Goal: Find specific page/section: Find specific page/section

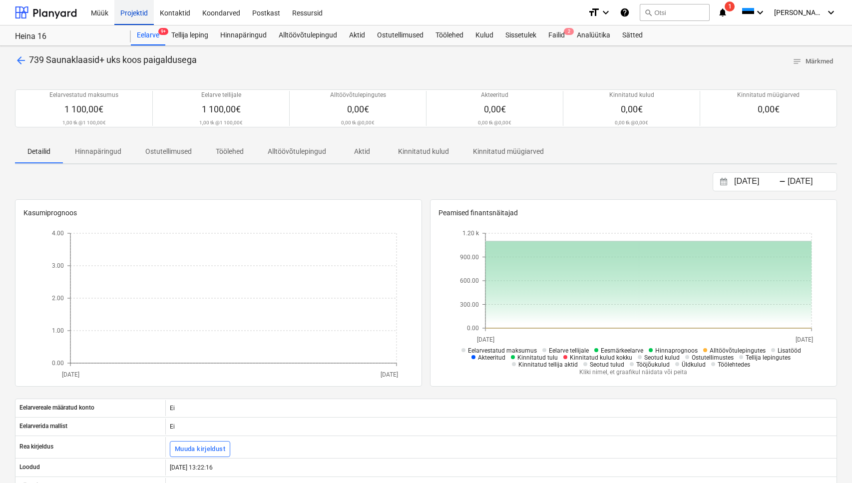
click at [124, 10] on div "Projektid" at bounding box center [133, 12] width 39 height 25
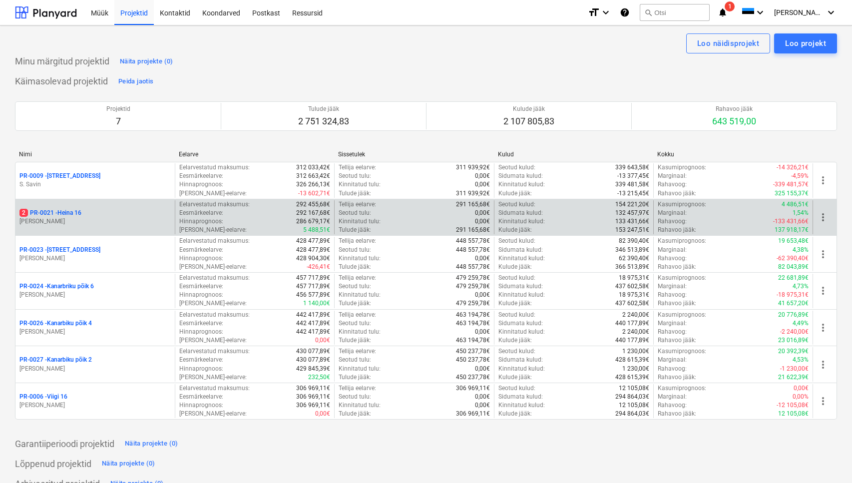
click at [56, 211] on p "2 PR-0021 - Heina 16" at bounding box center [50, 213] width 62 height 8
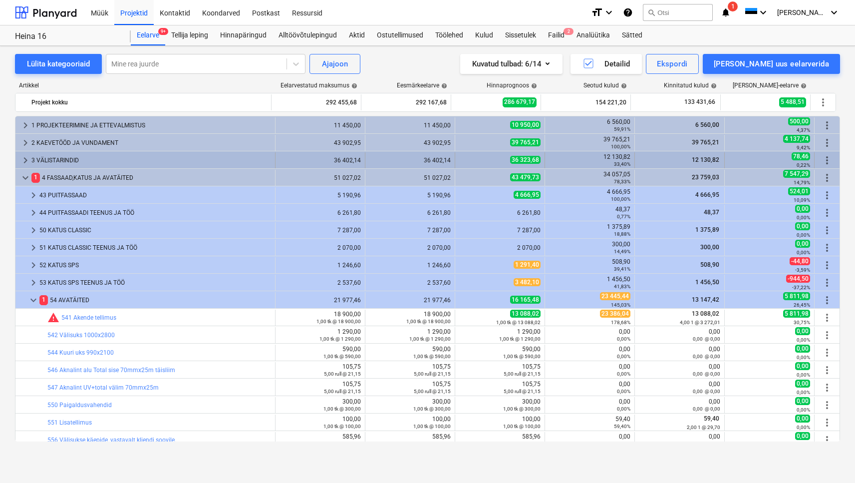
click at [27, 158] on span "keyboard_arrow_right" at bounding box center [25, 160] width 12 height 12
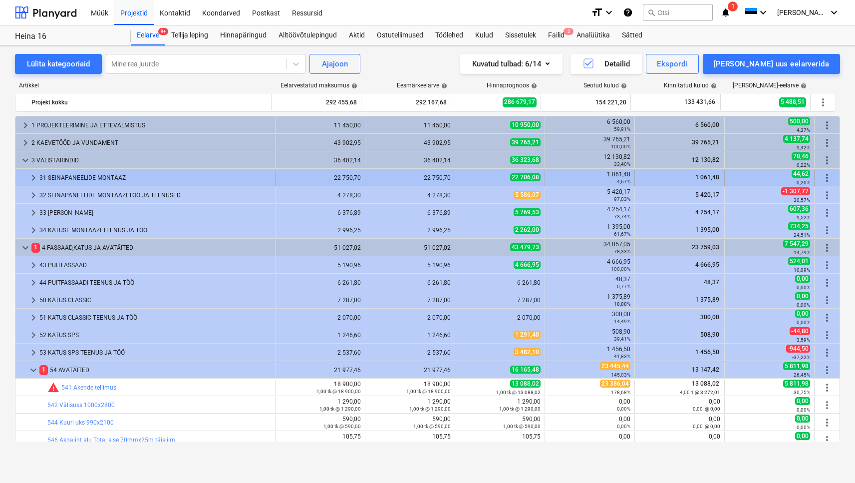
click at [56, 177] on div "31 SEINAPANEELIDE MONTAAZ" at bounding box center [155, 178] width 232 height 16
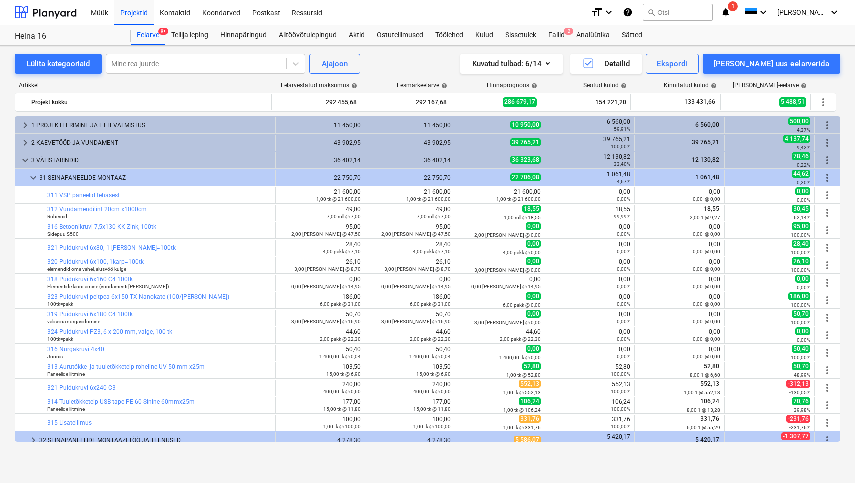
scroll to position [14, 0]
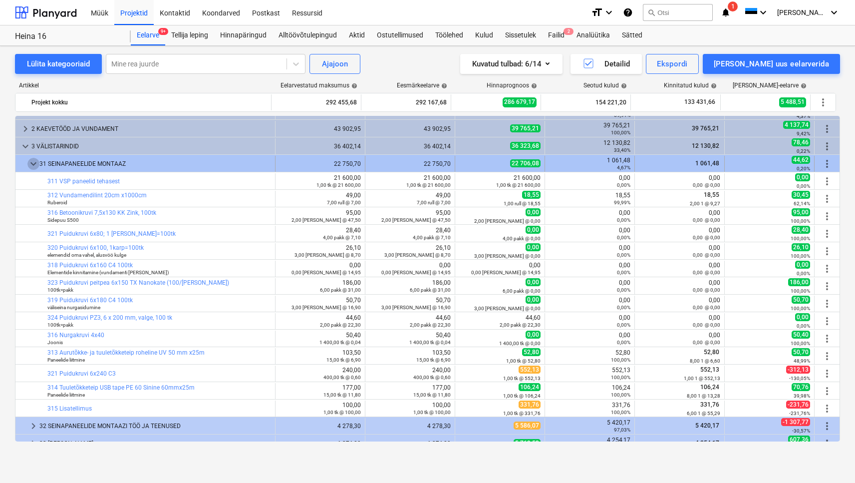
click at [38, 163] on span "keyboard_arrow_down" at bounding box center [33, 164] width 12 height 12
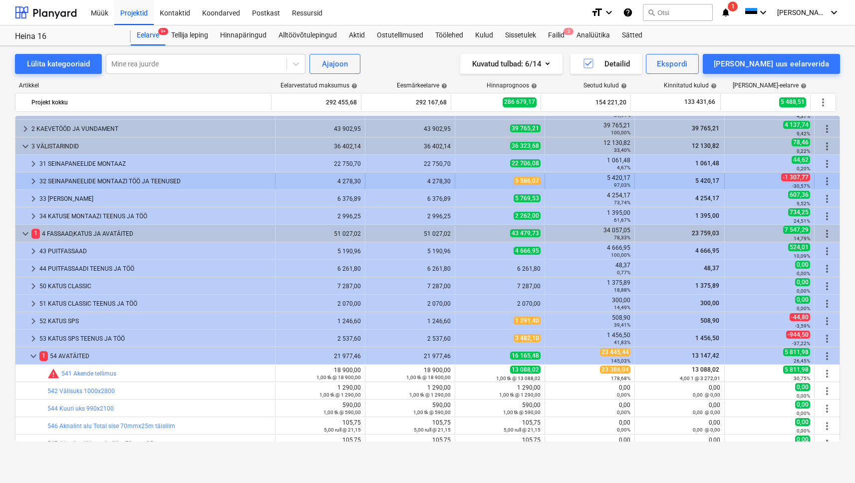
click at [74, 181] on div "32 SEINAPANEELIDE MONTAAZI TÖÖ JA TEENUSED" at bounding box center [155, 181] width 232 height 16
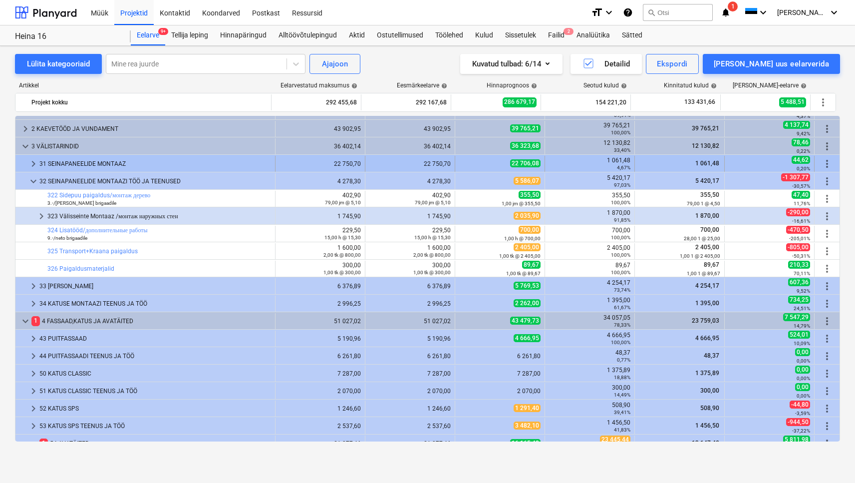
click at [77, 158] on div "31 SEINAPANEELIDE MONTAAZ" at bounding box center [155, 164] width 232 height 16
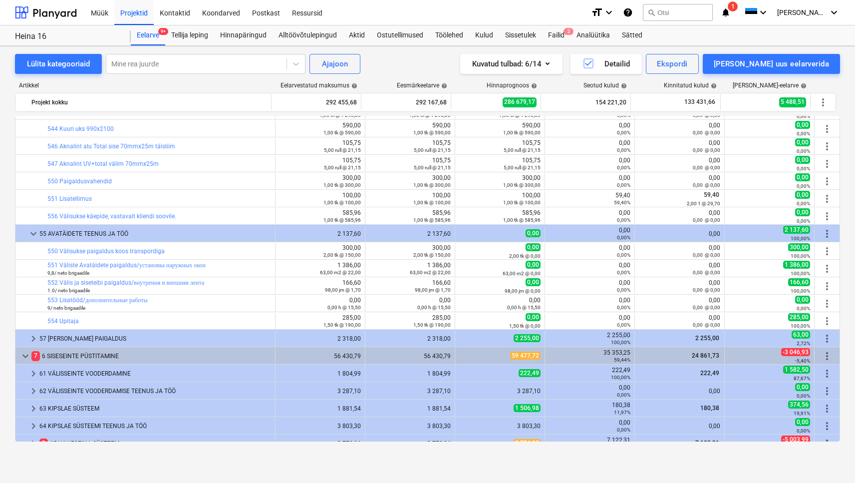
scroll to position [712, 0]
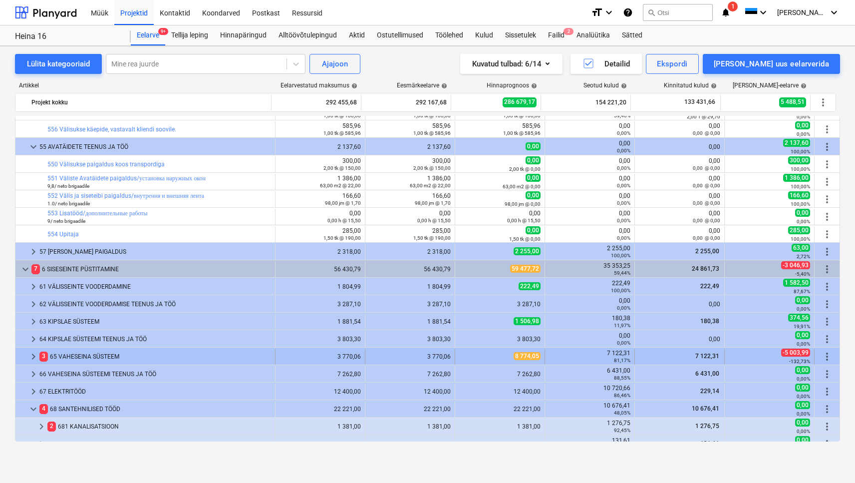
click at [102, 358] on div "3 65 VAHESEINA SÜSTEEM" at bounding box center [155, 356] width 232 height 16
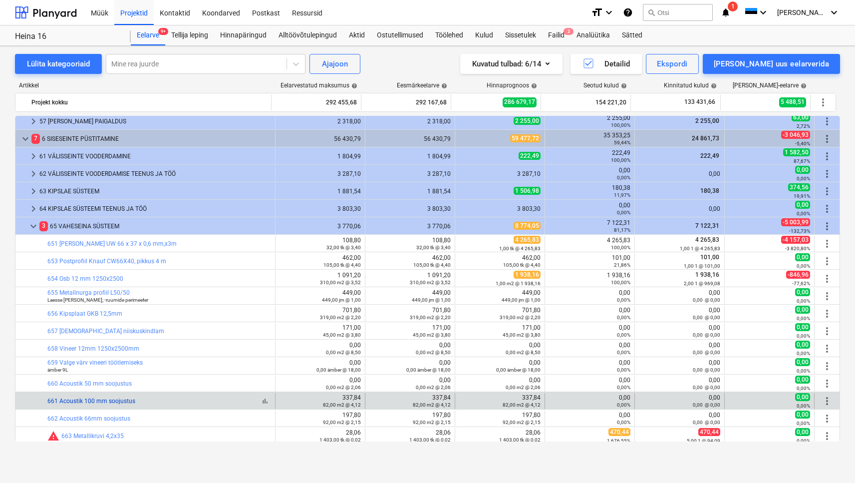
scroll to position [863, 0]
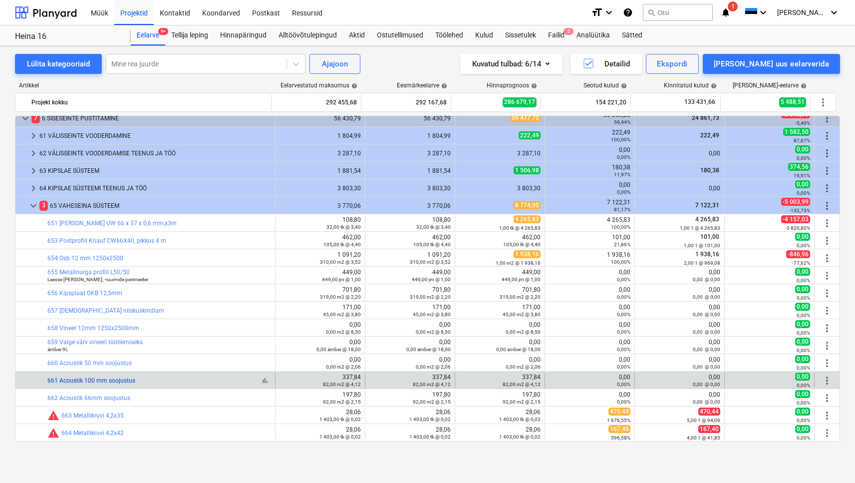
click at [95, 381] on link "661 Acoustik 100 mm soojustus" at bounding box center [91, 380] width 88 height 7
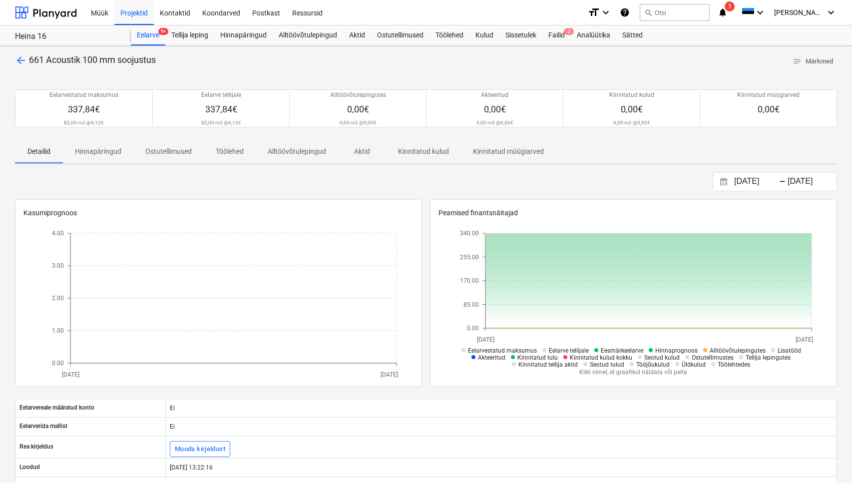
click at [25, 61] on span "arrow_back" at bounding box center [21, 60] width 12 height 12
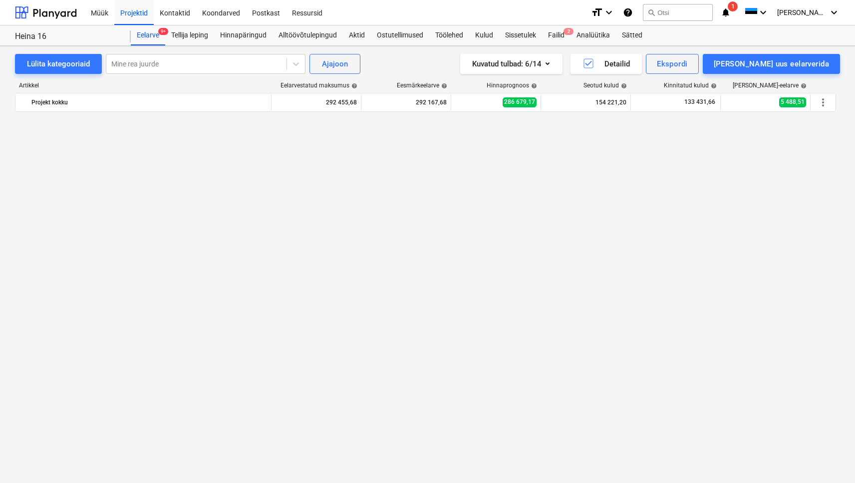
scroll to position [863, 0]
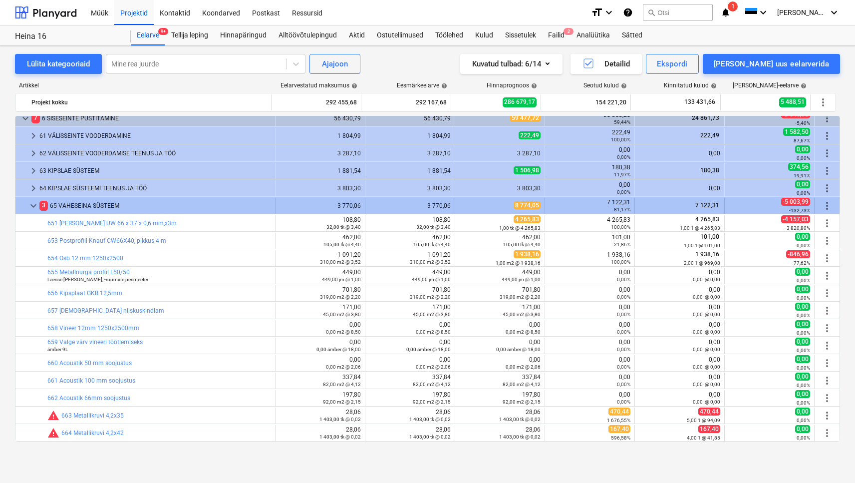
click at [35, 204] on span "keyboard_arrow_down" at bounding box center [33, 206] width 12 height 12
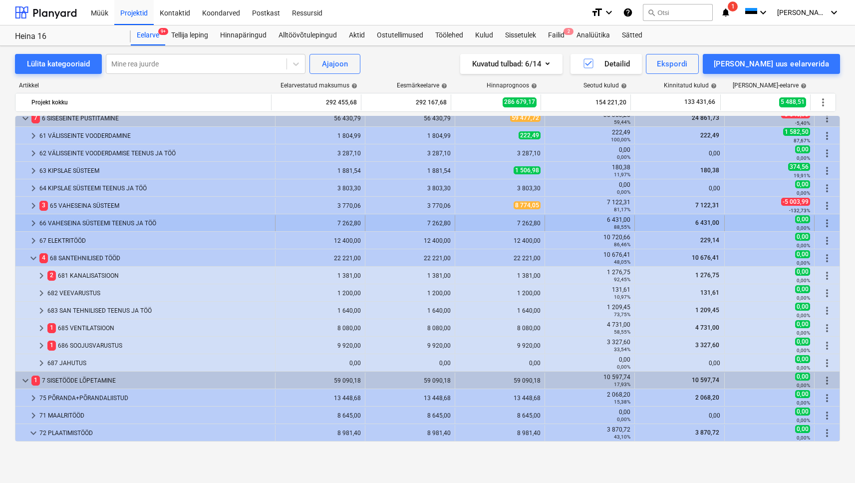
click at [57, 224] on div "66 VAHESEINA SÜSTEEMI TEENUS JA TÖÖ" at bounding box center [155, 223] width 232 height 16
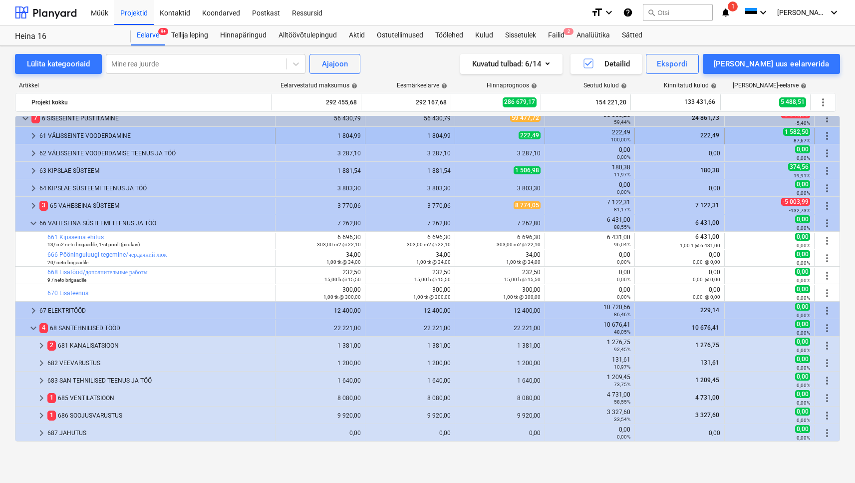
click at [90, 143] on div "61 VÄLISSEINTE VOODERDAMINE" at bounding box center [155, 136] width 232 height 16
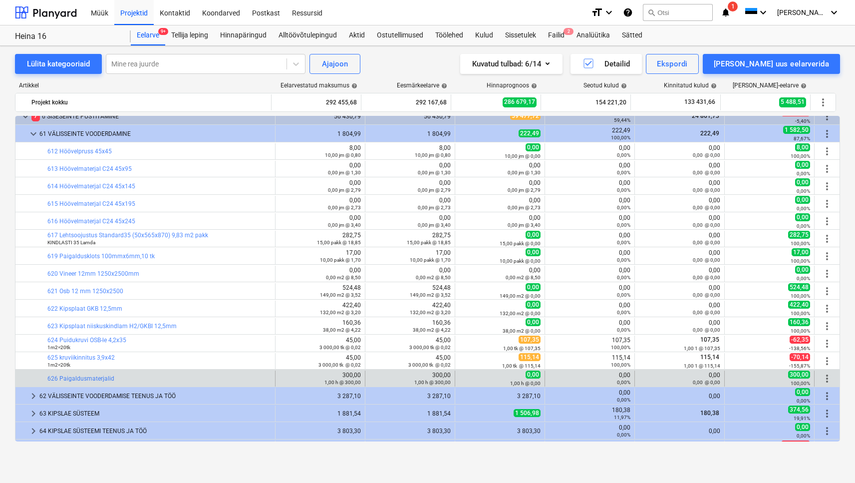
scroll to position [867, 0]
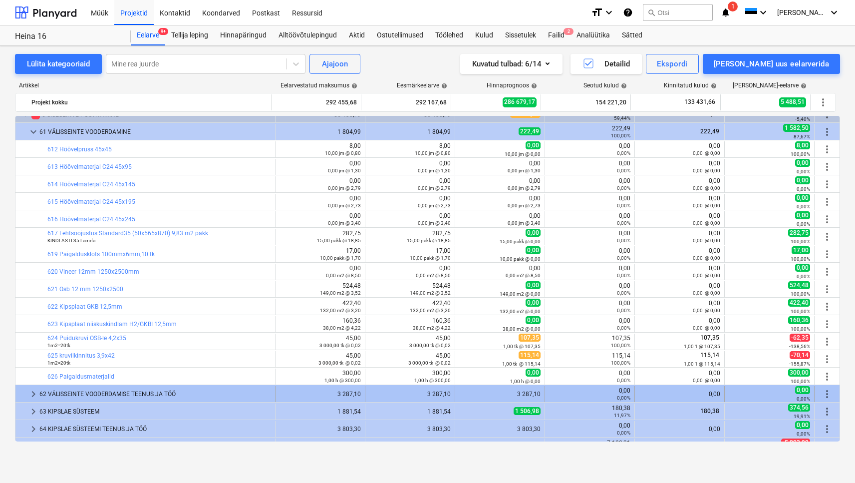
click at [89, 390] on div "62 VÄLISSEINTE VOODERDAMISE TEENUS JA TÖÖ" at bounding box center [155, 394] width 232 height 16
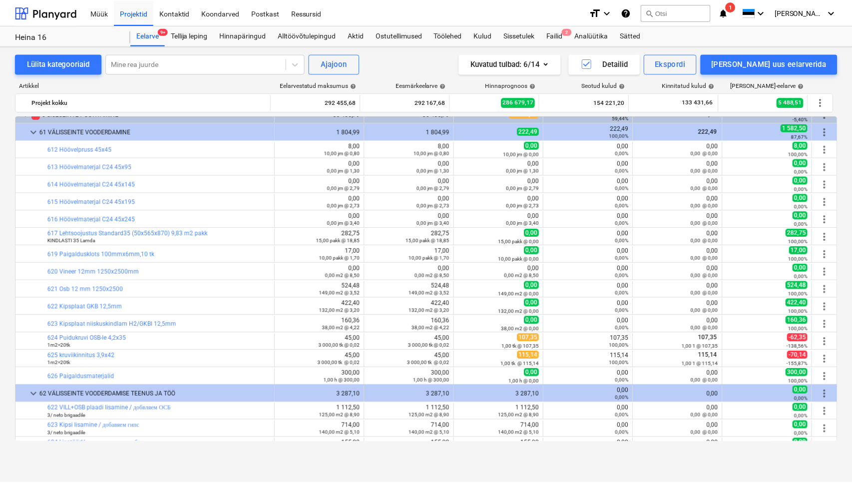
scroll to position [961, 0]
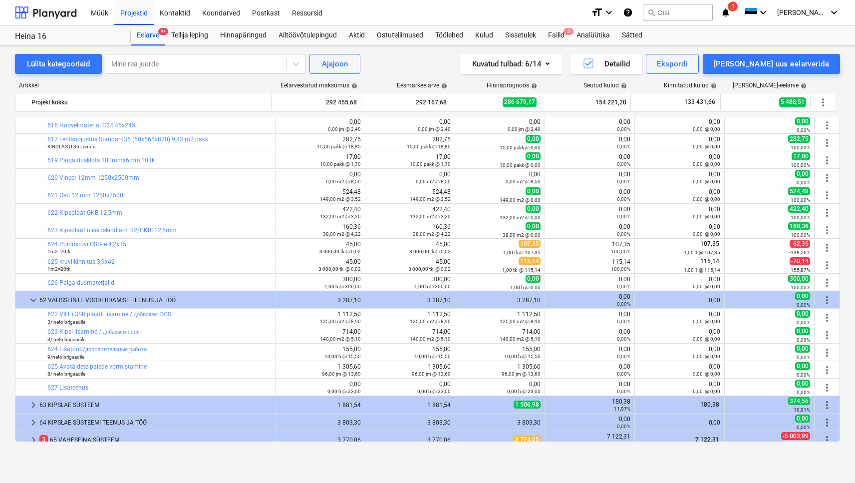
click at [100, 314] on link "622 VILL+OSB plaadi lisamine / добвляем ОСБ" at bounding box center [109, 313] width 124 height 7
